Goal: Task Accomplishment & Management: Manage account settings

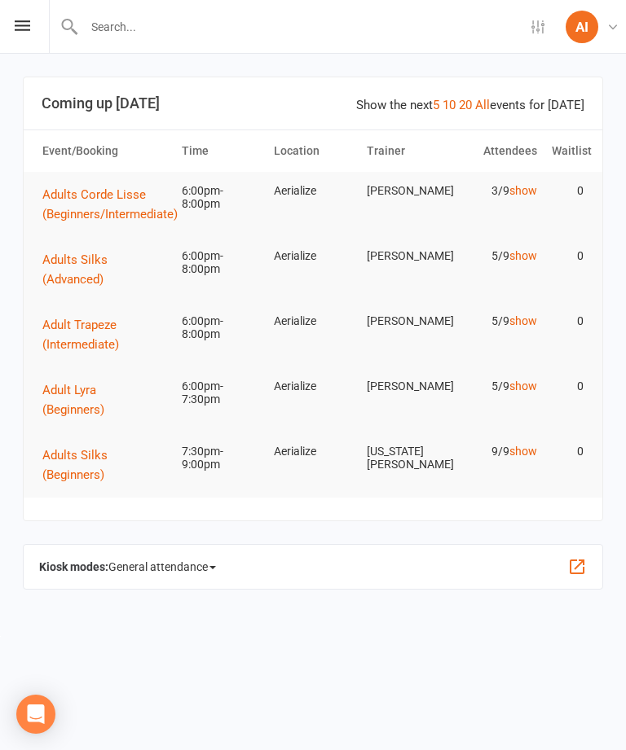
click at [9, 29] on div "Settings Event Templates Appointment Types AI Aerialize Instructor Aerialize My…" at bounding box center [313, 27] width 626 height 54
click at [101, 270] on button "Adults Silks (Advanced)" at bounding box center [104, 269] width 125 height 39
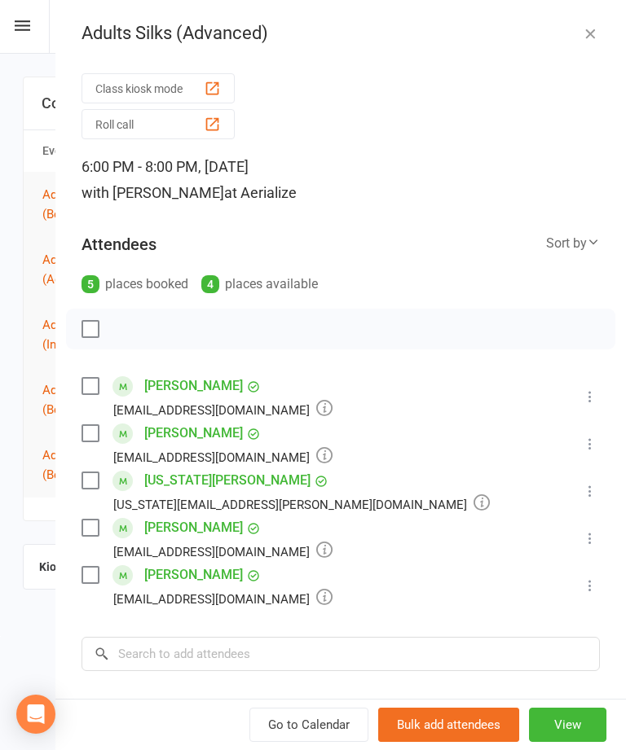
click at [97, 386] on label at bounding box center [89, 386] width 16 height 16
click at [91, 437] on label at bounding box center [89, 433] width 16 height 16
click at [90, 478] on label at bounding box center [89, 481] width 16 height 16
click at [108, 517] on div "[PERSON_NAME] [PERSON_NAME][EMAIL_ADDRESS][DOMAIN_NAME]" at bounding box center [209, 538] width 257 height 47
click at [87, 521] on label at bounding box center [89, 528] width 16 height 16
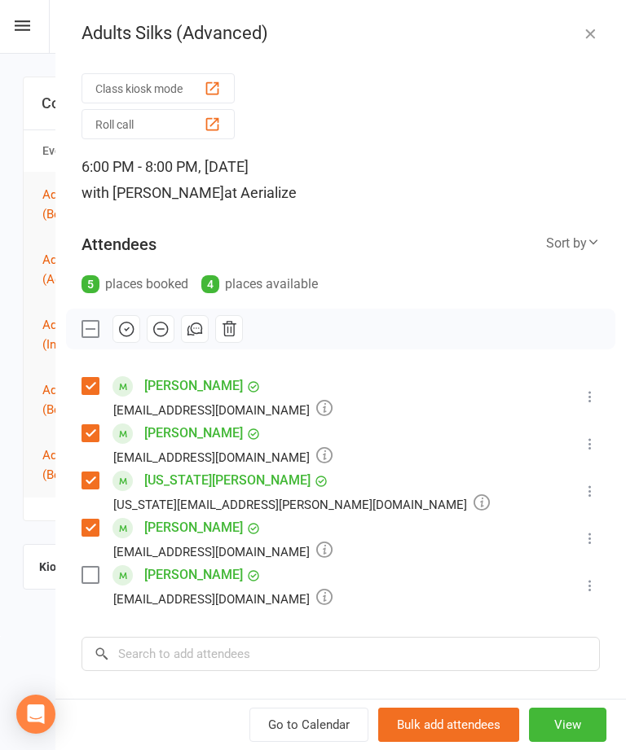
click at [92, 570] on label at bounding box center [89, 575] width 16 height 16
click at [130, 328] on icon "button" at bounding box center [126, 329] width 18 height 18
